Goal: Navigation & Orientation: Find specific page/section

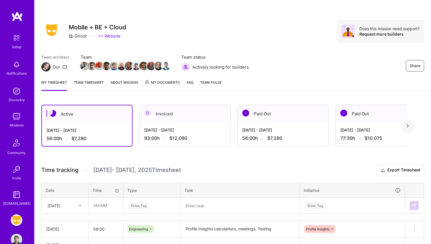
scroll to position [120, 0]
click at [114, 82] on link "About Mission" at bounding box center [123, 84] width 27 height 11
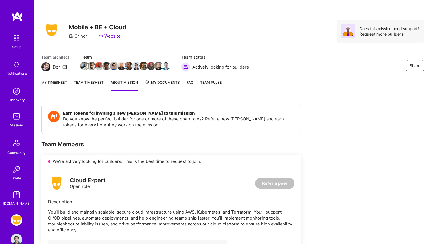
click at [93, 86] on link "Team timesheet" at bounding box center [89, 84] width 30 height 11
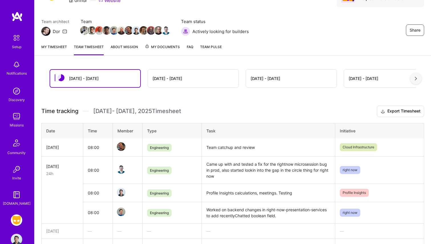
scroll to position [19, 0]
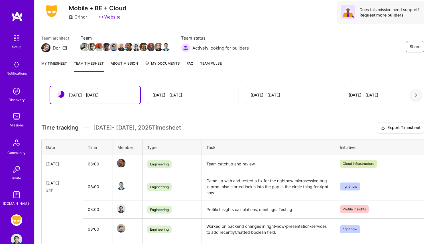
click at [109, 60] on div "My timesheet Team timesheet About Mission My Documents FAQ Team Pulse" at bounding box center [232, 64] width 396 height 16
click at [116, 61] on link "About Mission" at bounding box center [123, 65] width 27 height 11
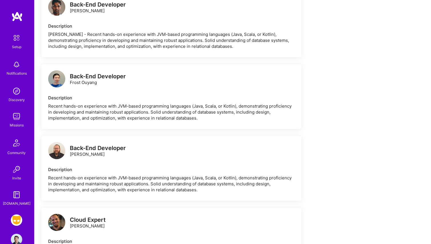
scroll to position [558, 0]
